Goal: Navigation & Orientation: Find specific page/section

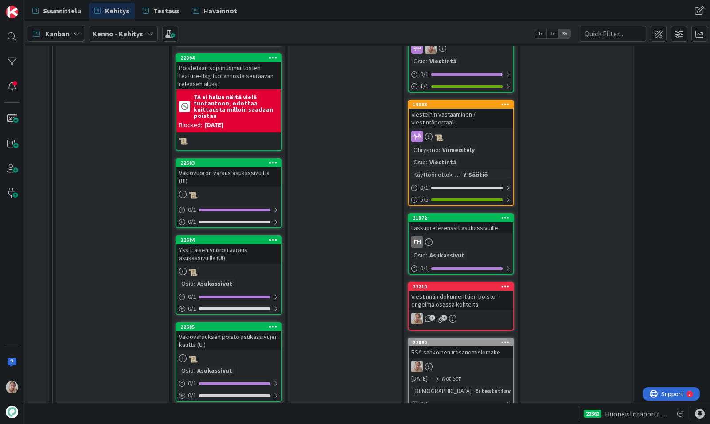
scroll to position [1141, 0]
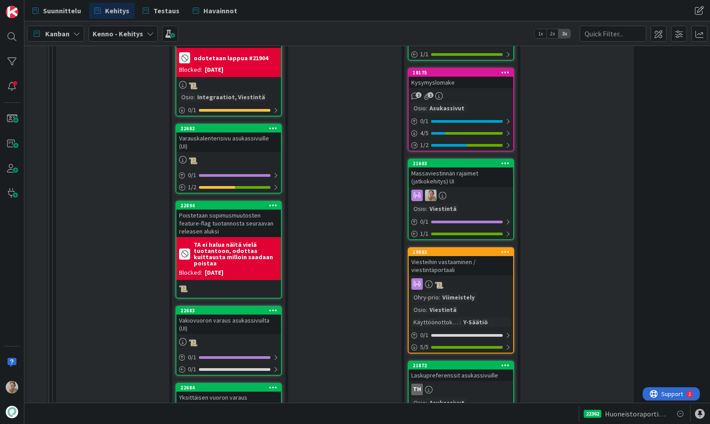
click at [437, 188] on link "21603 Massaviestinnän rajaimet (jatkokehitys) UI Osio : Viestintä 0 / 1 1 / 1" at bounding box center [461, 200] width 106 height 82
